Goal: Task Accomplishment & Management: Complete application form

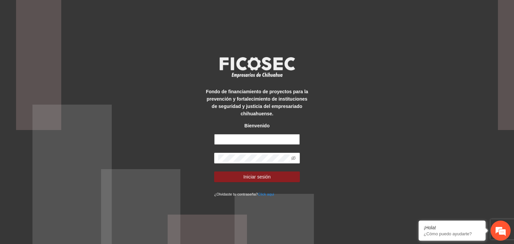
click at [236, 139] on input "text" at bounding box center [257, 139] width 86 height 11
type input "**********"
click at [291, 157] on span at bounding box center [257, 158] width 86 height 11
click at [295, 157] on icon "eye-invisible" at bounding box center [294, 158] width 5 height 4
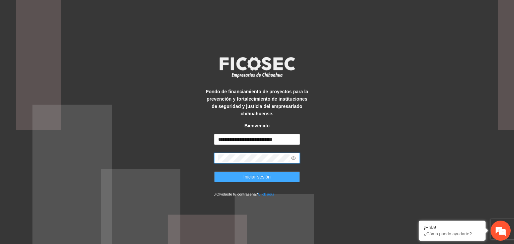
click at [268, 175] on span "Iniciar sesión" at bounding box center [256, 176] width 27 height 7
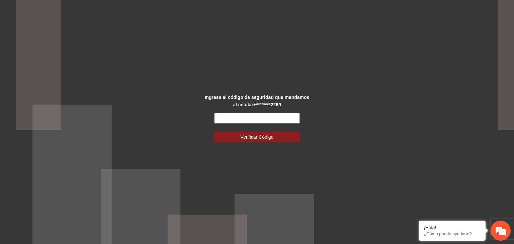
click at [230, 117] on input "text" at bounding box center [257, 118] width 86 height 11
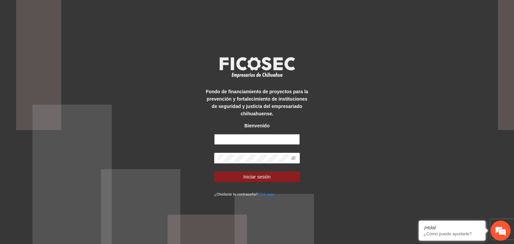
click at [233, 140] on input "text" at bounding box center [257, 139] width 86 height 11
type input "**********"
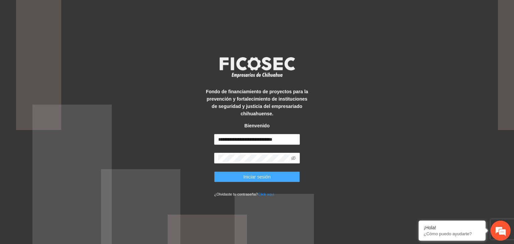
click at [271, 178] on button "Iniciar sesión" at bounding box center [257, 177] width 86 height 11
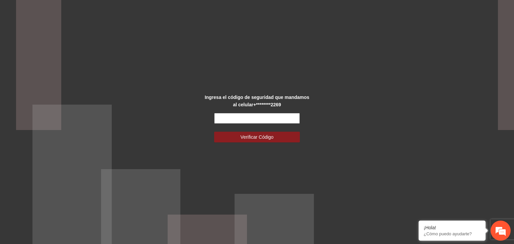
click at [285, 122] on input "text" at bounding box center [257, 118] width 86 height 11
click at [240, 118] on input "text" at bounding box center [257, 118] width 86 height 11
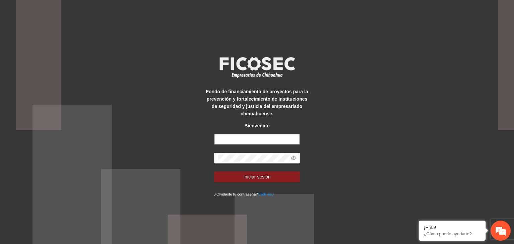
click at [280, 142] on input "text" at bounding box center [257, 139] width 86 height 11
type input "**********"
click at [296, 158] on icon "eye-invisible" at bounding box center [293, 158] width 5 height 5
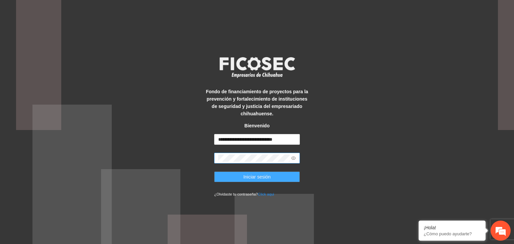
click at [277, 174] on button "Iniciar sesión" at bounding box center [257, 177] width 86 height 11
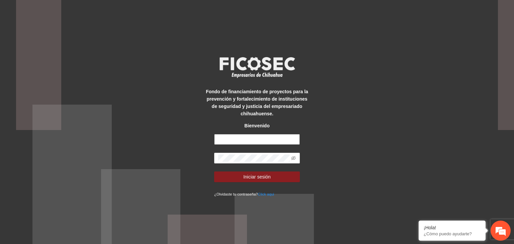
click at [263, 142] on input "text" at bounding box center [257, 139] width 86 height 11
type input "**********"
click at [292, 159] on icon "eye-invisible" at bounding box center [293, 158] width 5 height 5
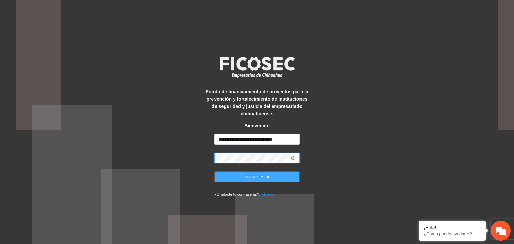
click at [267, 177] on span "Iniciar sesión" at bounding box center [256, 176] width 27 height 7
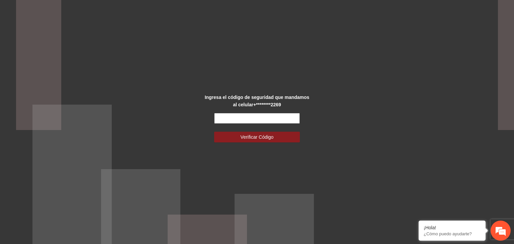
click at [243, 119] on input "text" at bounding box center [257, 118] width 86 height 11
paste input "******"
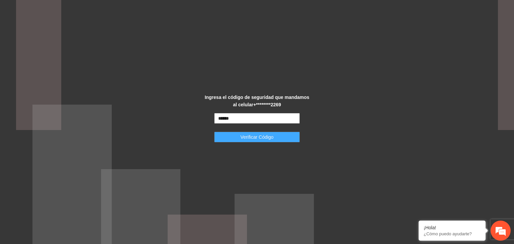
type input "******"
click at [245, 140] on span "Verificar Código" at bounding box center [257, 137] width 33 height 7
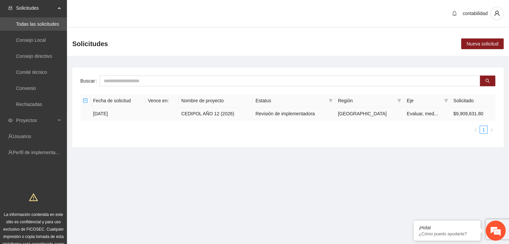
click at [110, 116] on td "[DATE]" at bounding box center [117, 113] width 55 height 13
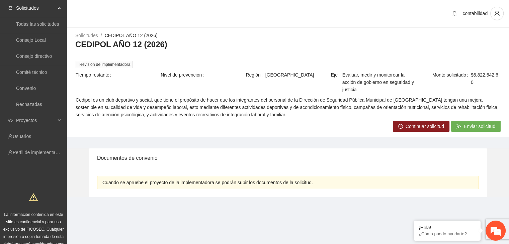
click at [402, 127] on icon "right-circle" at bounding box center [400, 126] width 5 height 5
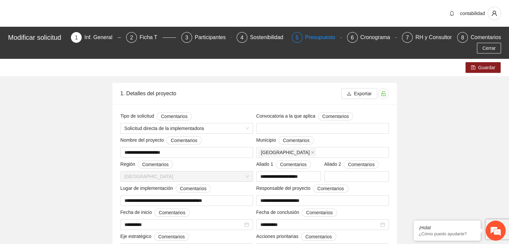
click at [316, 37] on div "Presupuesto" at bounding box center [322, 37] width 35 height 11
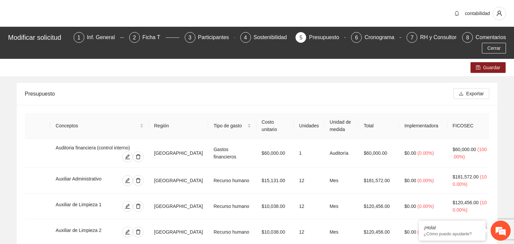
click at [404, 95] on div "Presupuesto" at bounding box center [234, 93] width 418 height 19
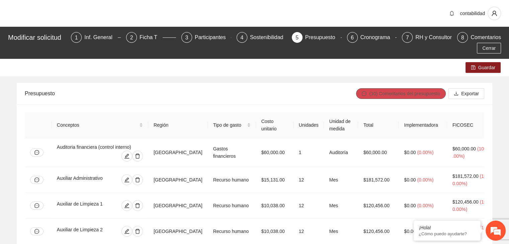
click at [412, 97] on span "(10) Comentarios del presupuesto" at bounding box center [404, 93] width 71 height 7
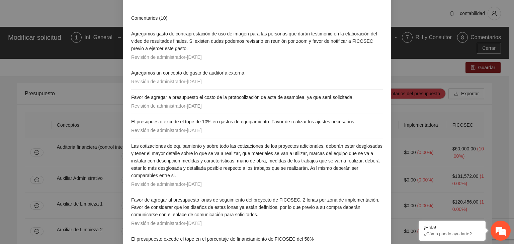
scroll to position [33, 0]
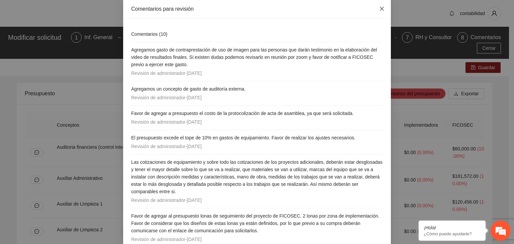
click at [381, 11] on icon "close" at bounding box center [381, 8] width 5 height 5
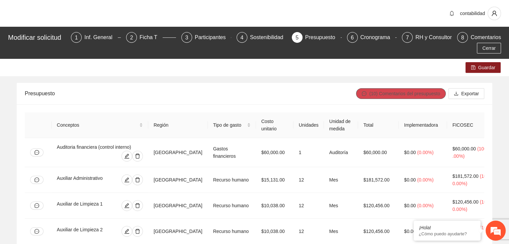
click at [400, 93] on span "(10) Comentarios del presupuesto" at bounding box center [404, 93] width 71 height 7
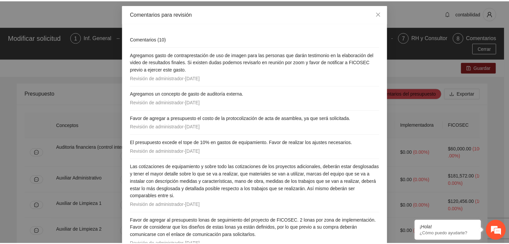
scroll to position [0, 0]
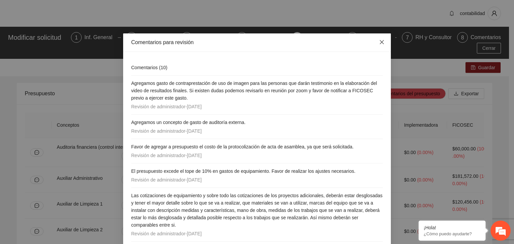
click at [381, 44] on icon "close" at bounding box center [382, 42] width 4 height 4
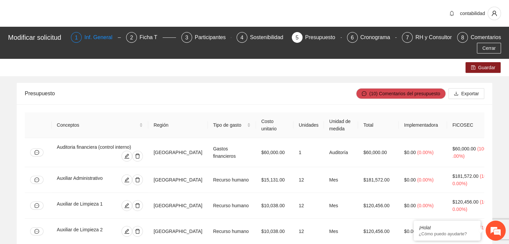
click at [109, 40] on div "Inf. General" at bounding box center [100, 37] width 33 height 11
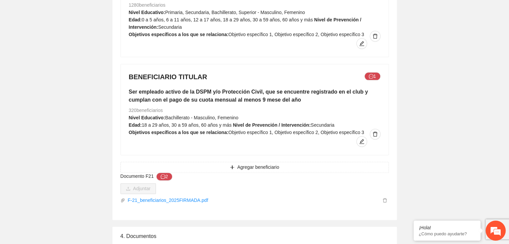
scroll to position [904, 0]
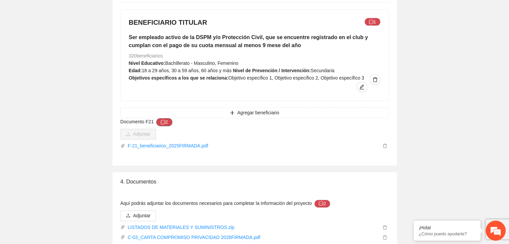
click at [166, 118] on button "2" at bounding box center [164, 122] width 16 height 8
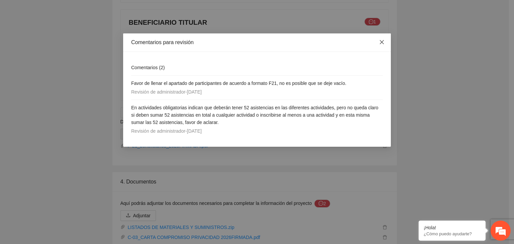
click at [382, 42] on icon "close" at bounding box center [381, 42] width 5 height 5
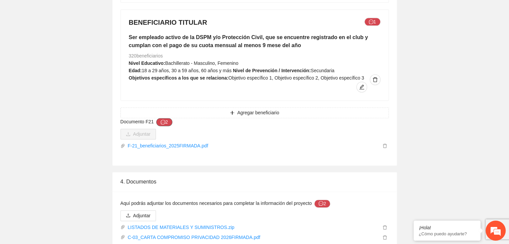
click at [164, 118] on button "2" at bounding box center [164, 122] width 16 height 8
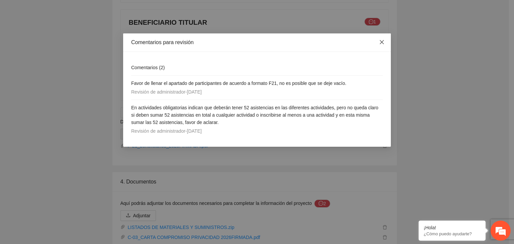
click at [383, 42] on icon "close" at bounding box center [381, 42] width 5 height 5
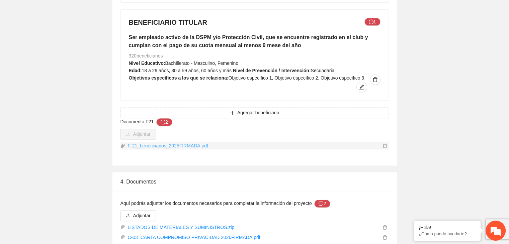
click at [179, 142] on link "F-21_beneficiarios_2025FIRMADA.pdf" at bounding box center [253, 145] width 256 height 7
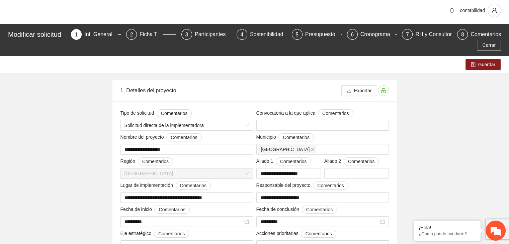
scroll to position [0, 0]
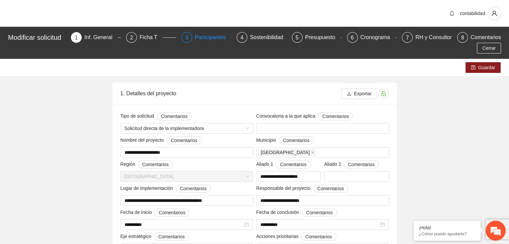
click at [212, 37] on div "Participantes" at bounding box center [213, 37] width 36 height 11
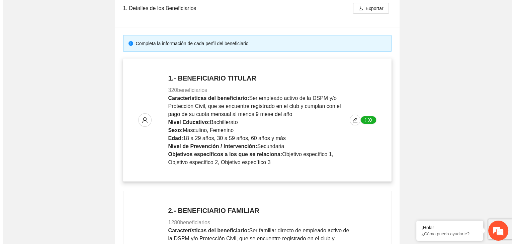
scroll to position [100, 0]
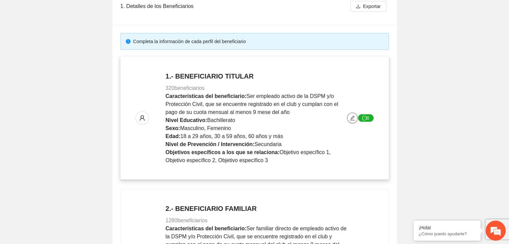
click at [352, 119] on icon "edit" at bounding box center [352, 118] width 5 height 5
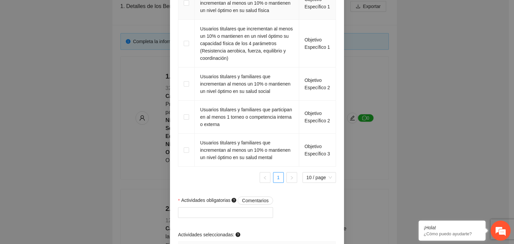
scroll to position [619, 0]
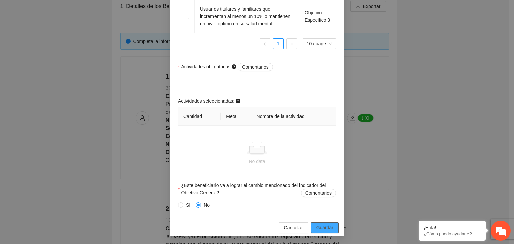
click at [327, 228] on span "Guardar" at bounding box center [324, 227] width 17 height 7
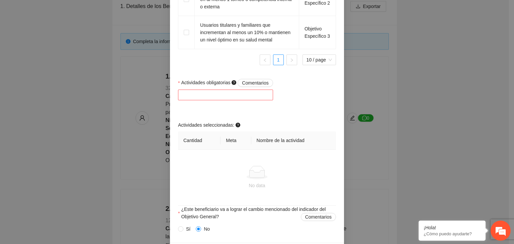
scroll to position [635, 0]
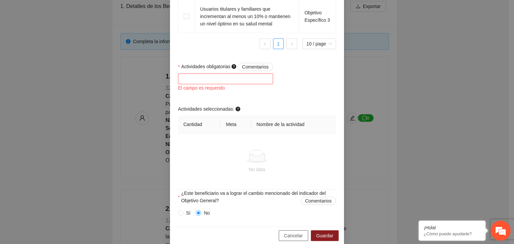
click at [290, 236] on span "Cancelar" at bounding box center [293, 235] width 19 height 7
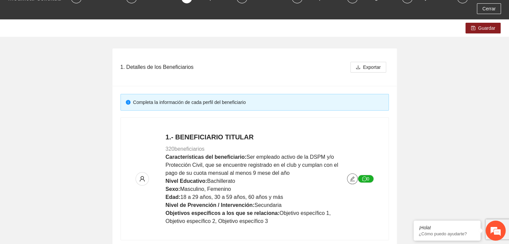
scroll to position [0, 0]
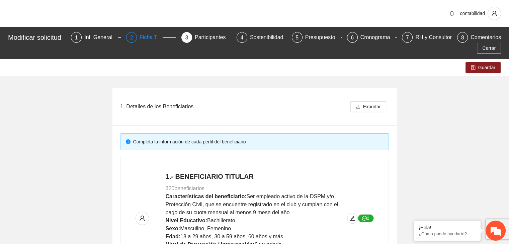
click at [142, 38] on div "2 Ficha T" at bounding box center [151, 37] width 50 height 11
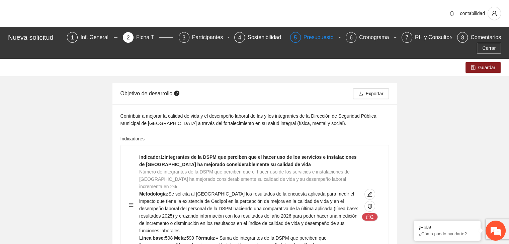
click at [304, 40] on div "Presupuesto" at bounding box center [321, 37] width 35 height 11
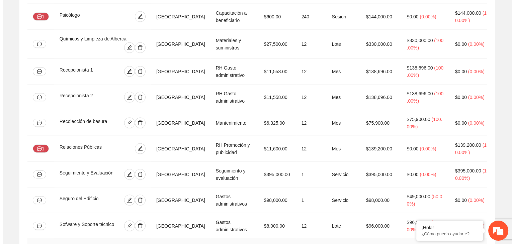
scroll to position [1406, 0]
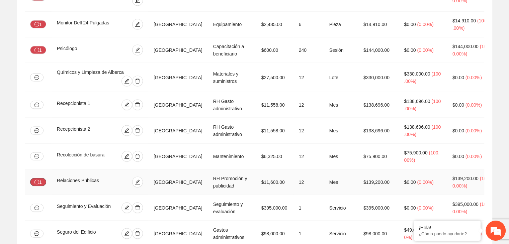
click at [36, 180] on icon "message" at bounding box center [36, 182] width 5 height 5
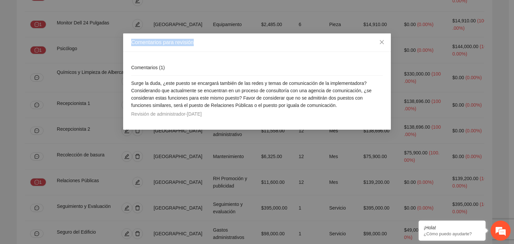
drag, startPoint x: 194, startPoint y: 40, endPoint x: 130, endPoint y: 23, distance: 66.5
click at [130, 23] on div "Comentarios para revisión Comentarios ( 1 ) Surge la duda, ¿este puesto se enca…" at bounding box center [257, 122] width 514 height 244
click at [237, 44] on div "Comentarios para revisión" at bounding box center [257, 42] width 252 height 7
drag, startPoint x: 382, startPoint y: 43, endPoint x: 355, endPoint y: 68, distance: 37.2
click at [382, 43] on icon "close" at bounding box center [382, 42] width 4 height 4
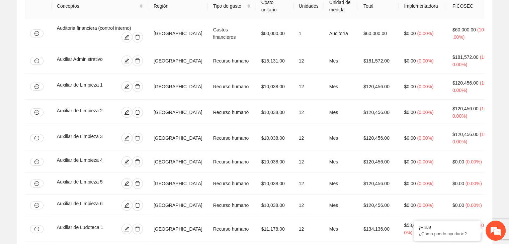
scroll to position [0, 0]
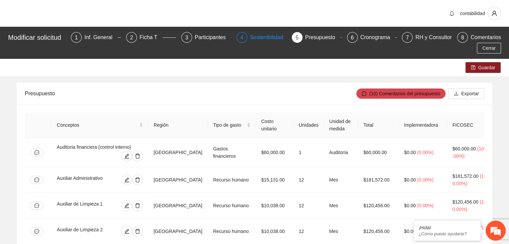
click at [268, 41] on div "Sostenibilidad" at bounding box center [269, 37] width 39 height 11
click at [266, 39] on div "Sostenibilidad" at bounding box center [269, 37] width 39 height 11
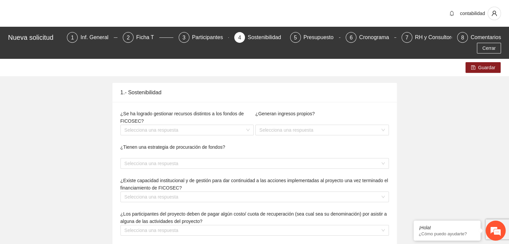
type textarea "**********"
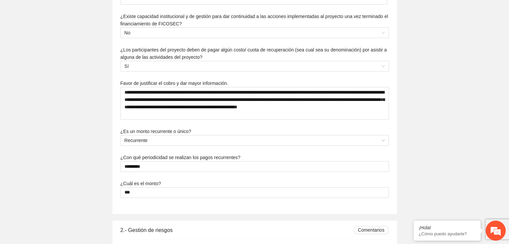
scroll to position [335, 0]
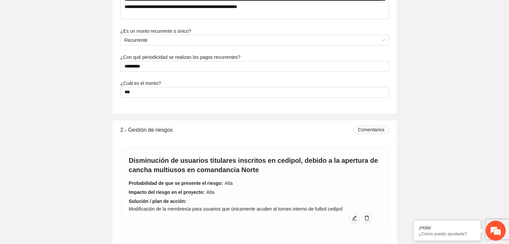
click at [476, 201] on div "**********" at bounding box center [254, 75] width 509 height 702
click at [447, 182] on div "**********" at bounding box center [254, 75] width 509 height 702
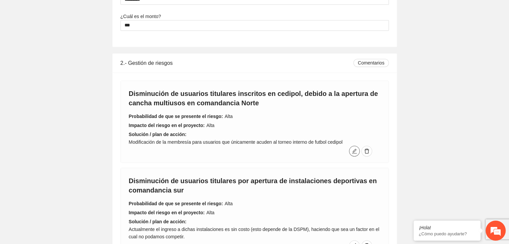
click at [355, 149] on icon "edit" at bounding box center [354, 151] width 5 height 5
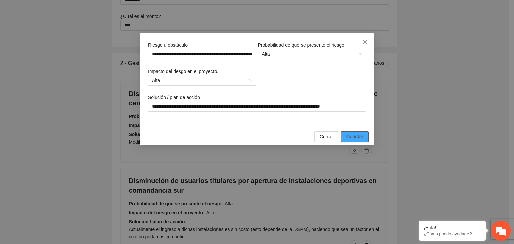
click at [357, 140] on span "Guardar" at bounding box center [355, 136] width 17 height 7
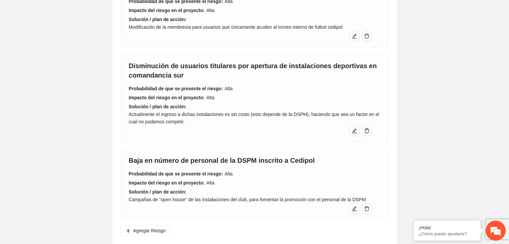
scroll to position [530, 0]
